Goal: Task Accomplishment & Management: Manage account settings

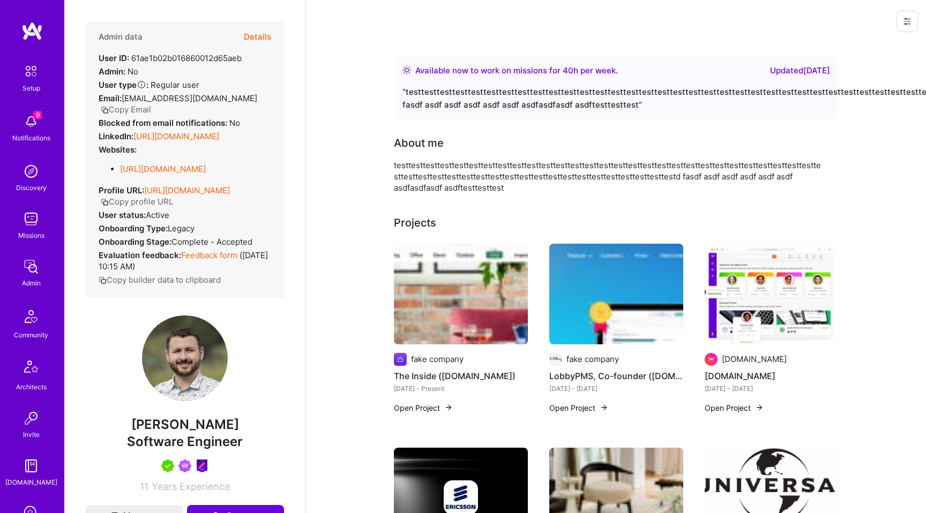
click at [910, 28] on button at bounding box center [906, 21] width 21 height 21
click at [877, 41] on button "Login as [PERSON_NAME]" at bounding box center [861, 45] width 113 height 27
